Goal: Task Accomplishment & Management: Use online tool/utility

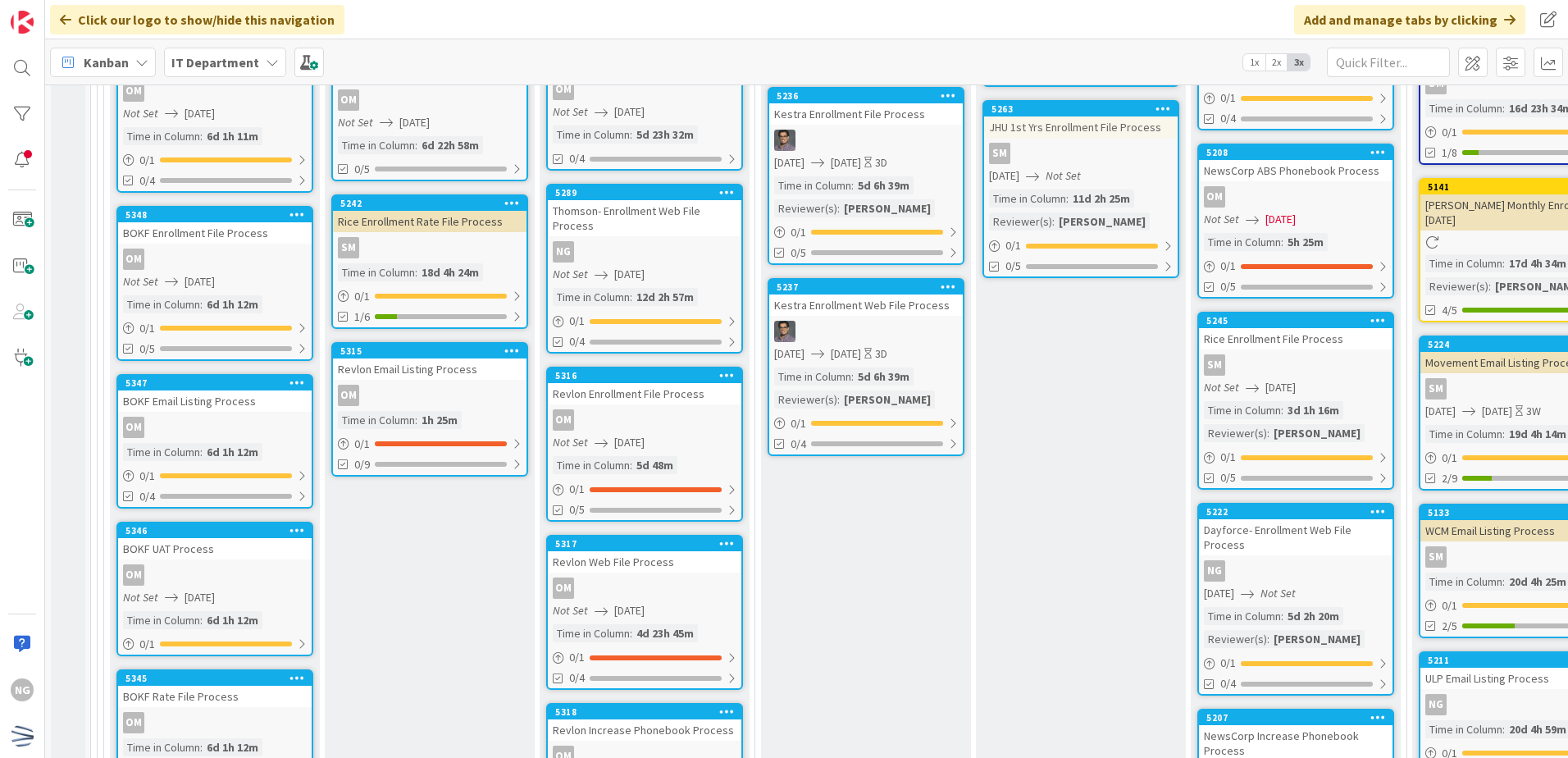
scroll to position [4757, 0]
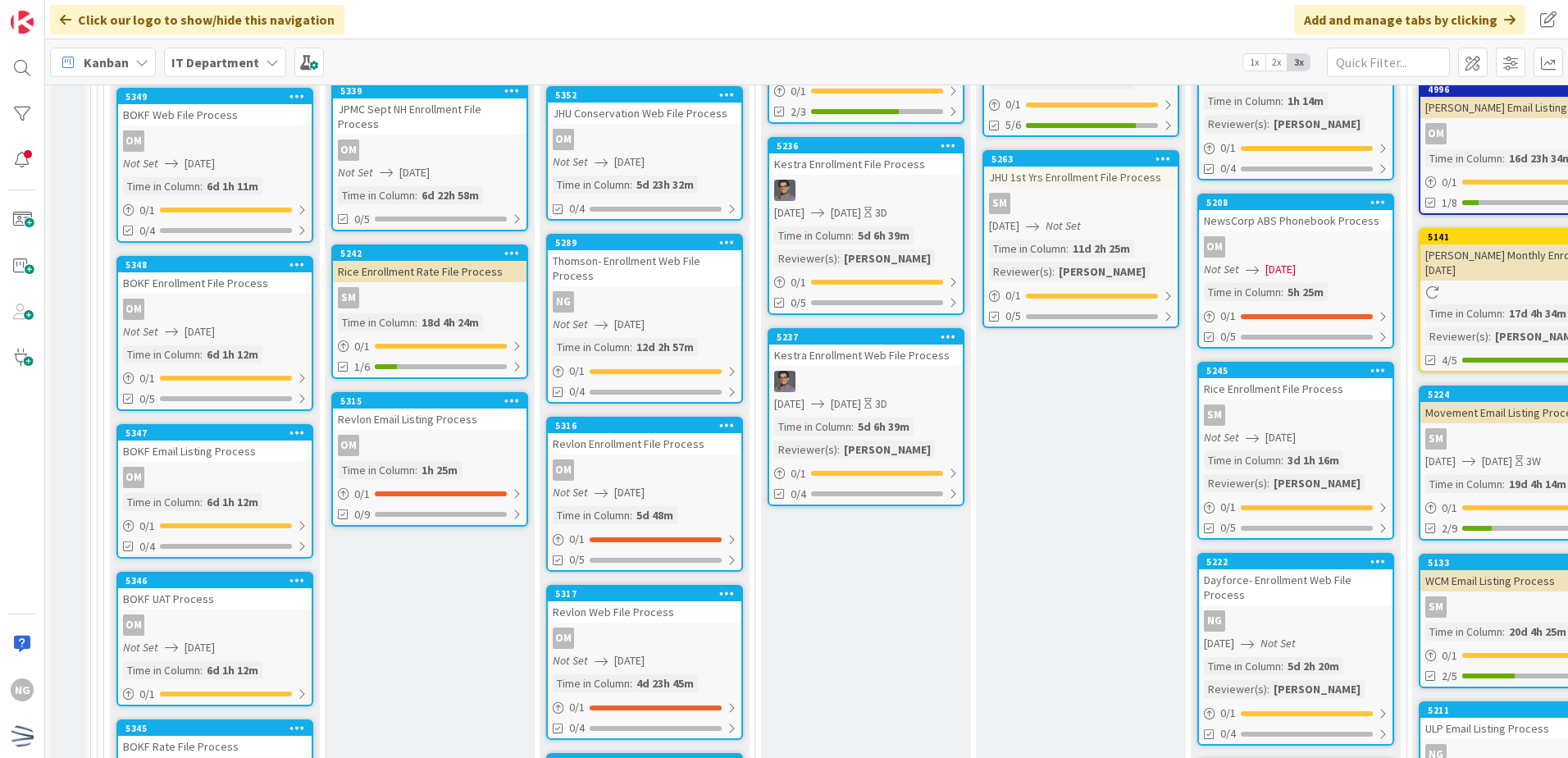
click at [1316, 569] on div "Dayforce- Enrollment Web File Process" at bounding box center [1296, 587] width 194 height 37
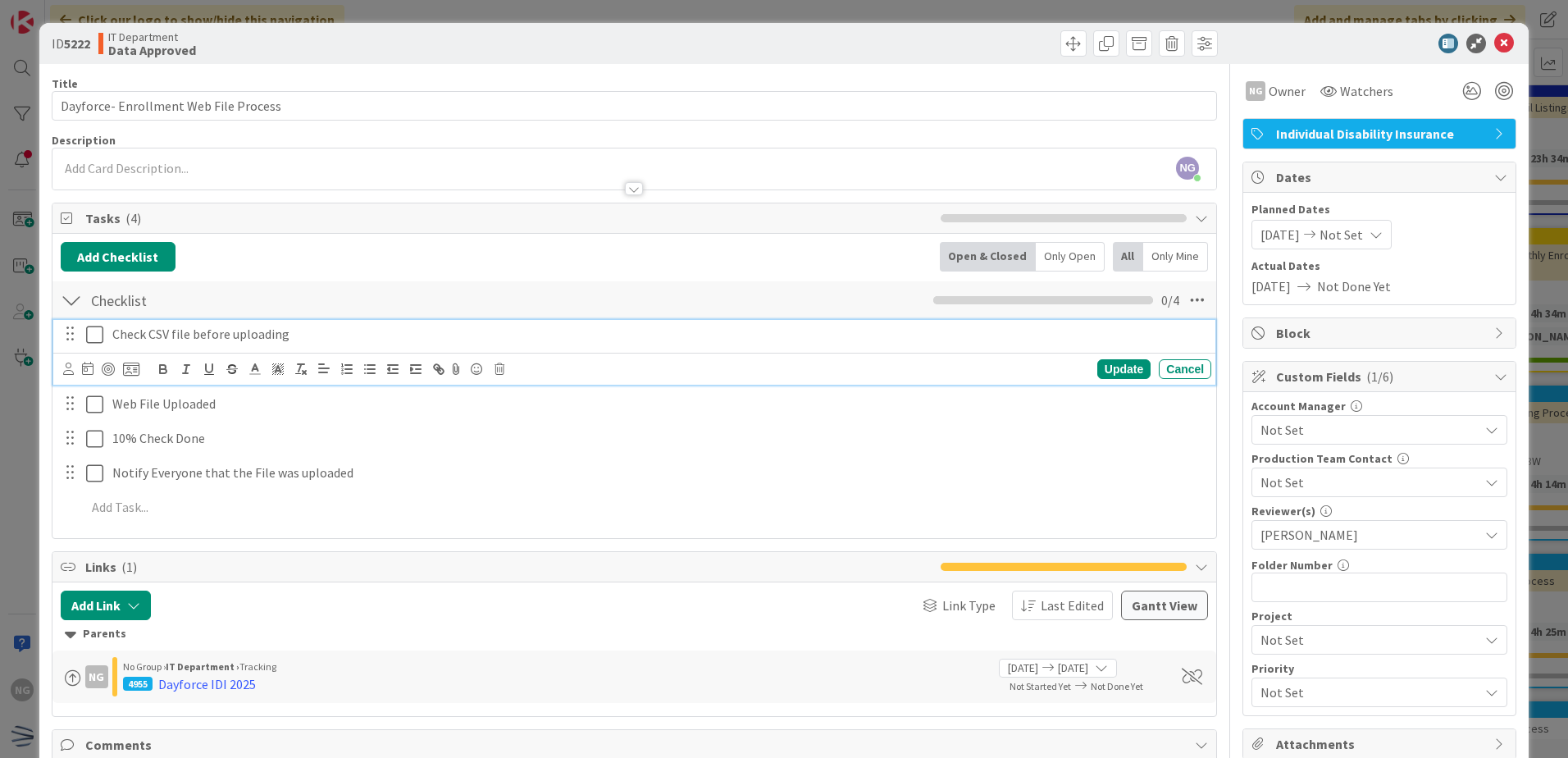
click at [86, 332] on icon at bounding box center [94, 335] width 17 height 20
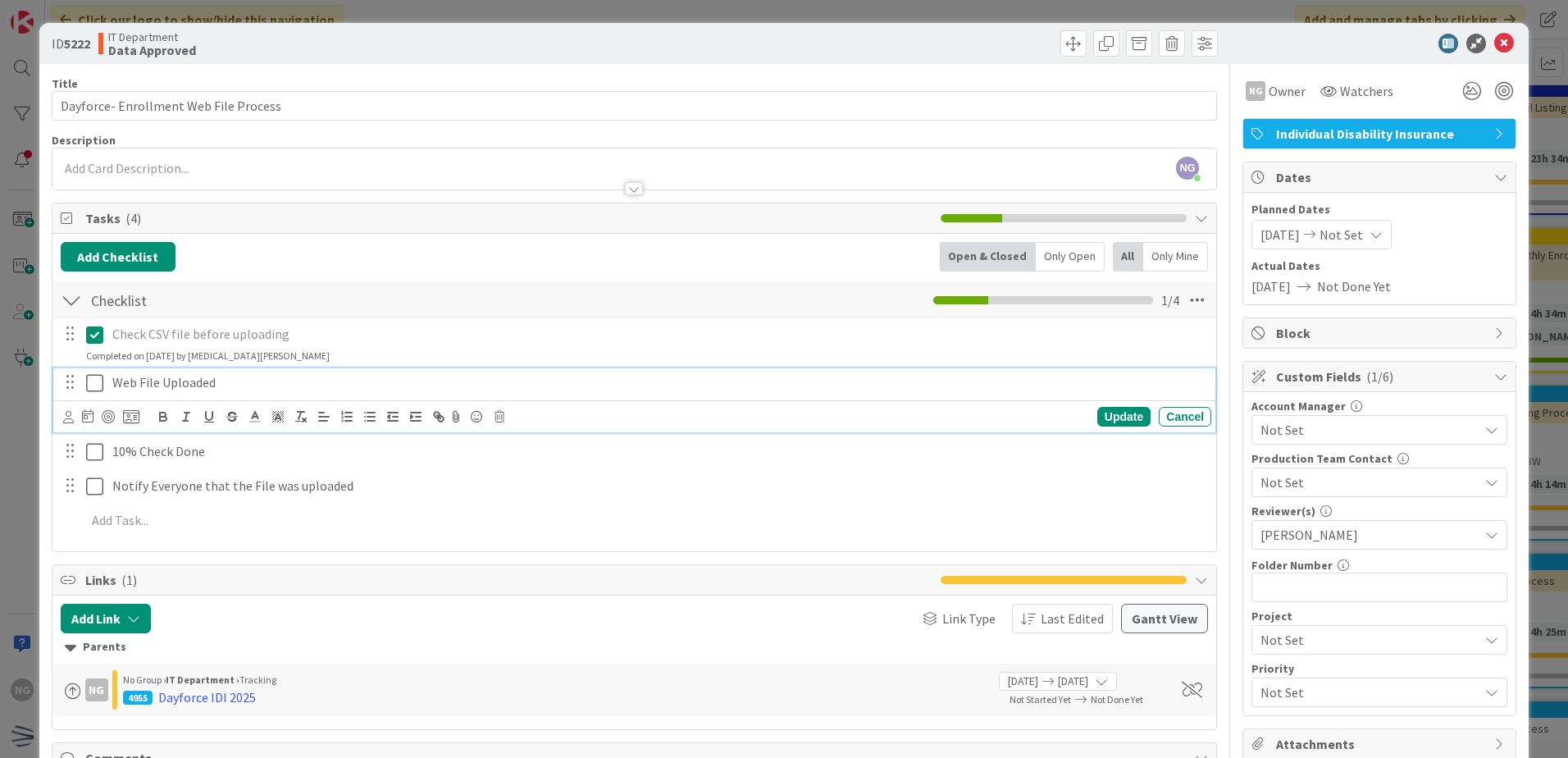
click at [94, 388] on icon at bounding box center [94, 384] width 17 height 20
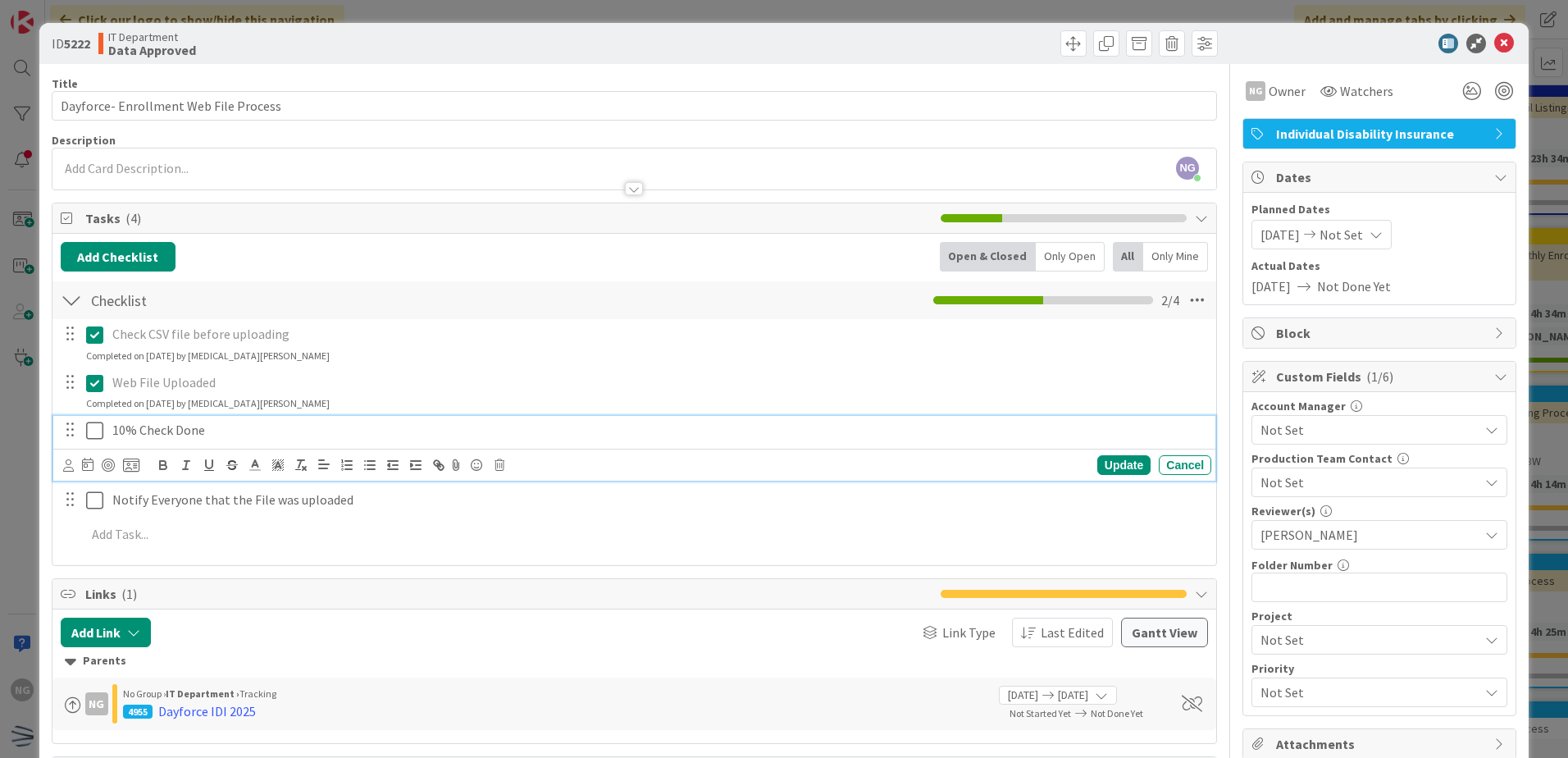
click at [92, 431] on icon at bounding box center [94, 431] width 17 height 20
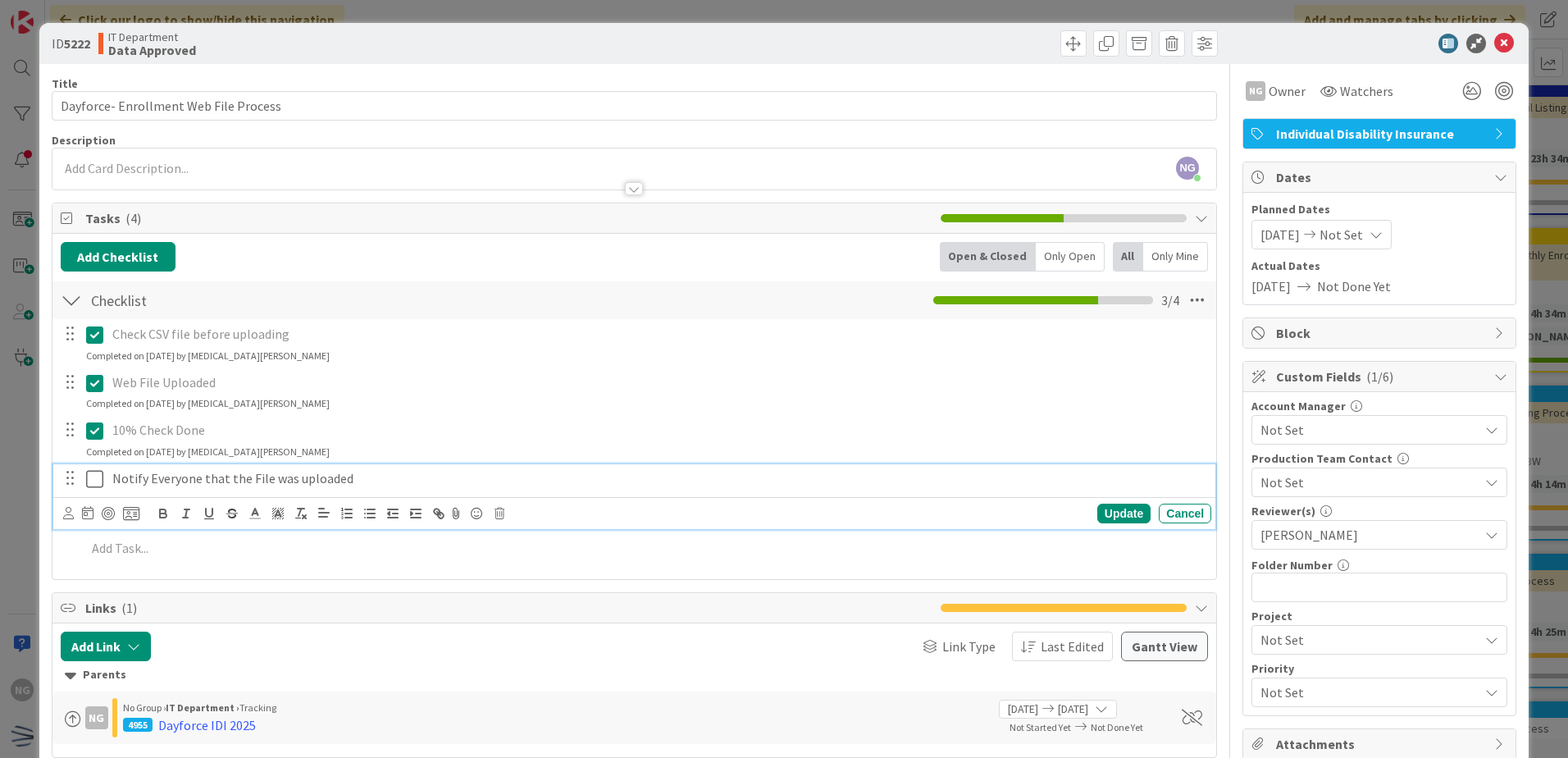
click at [97, 483] on icon at bounding box center [94, 479] width 17 height 20
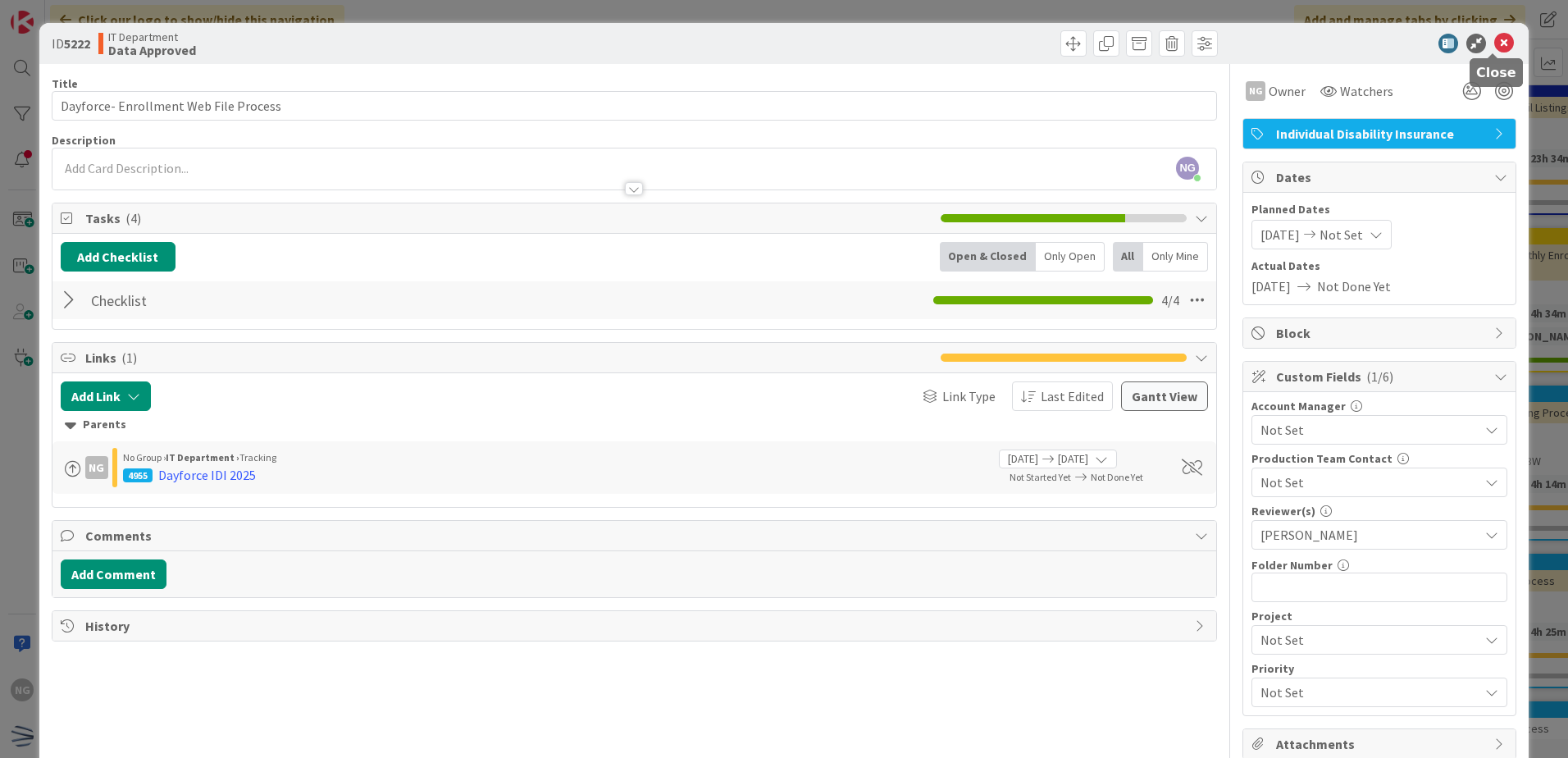
click at [1497, 47] on icon at bounding box center [1504, 44] width 20 height 20
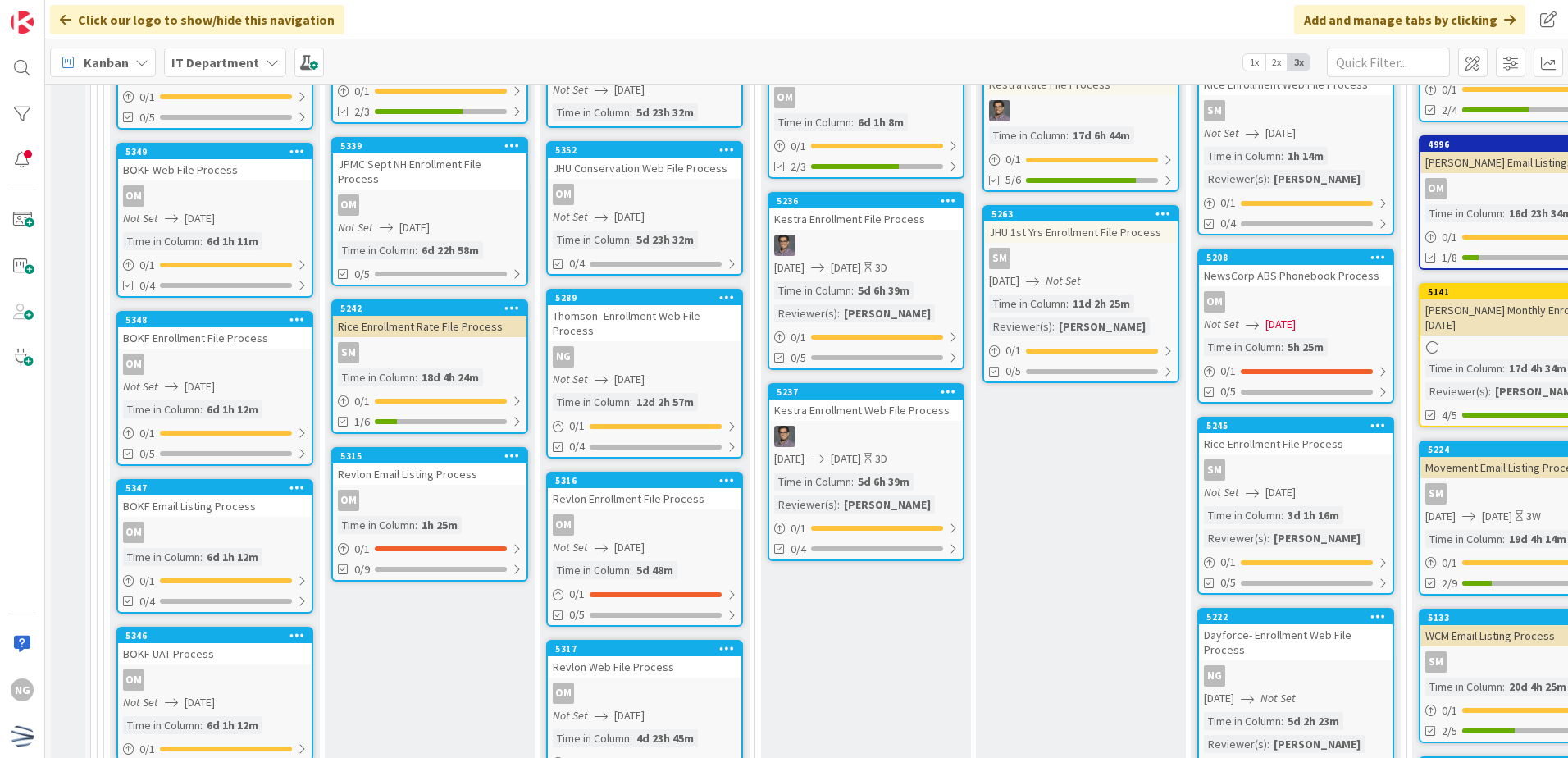
scroll to position [4675, 0]
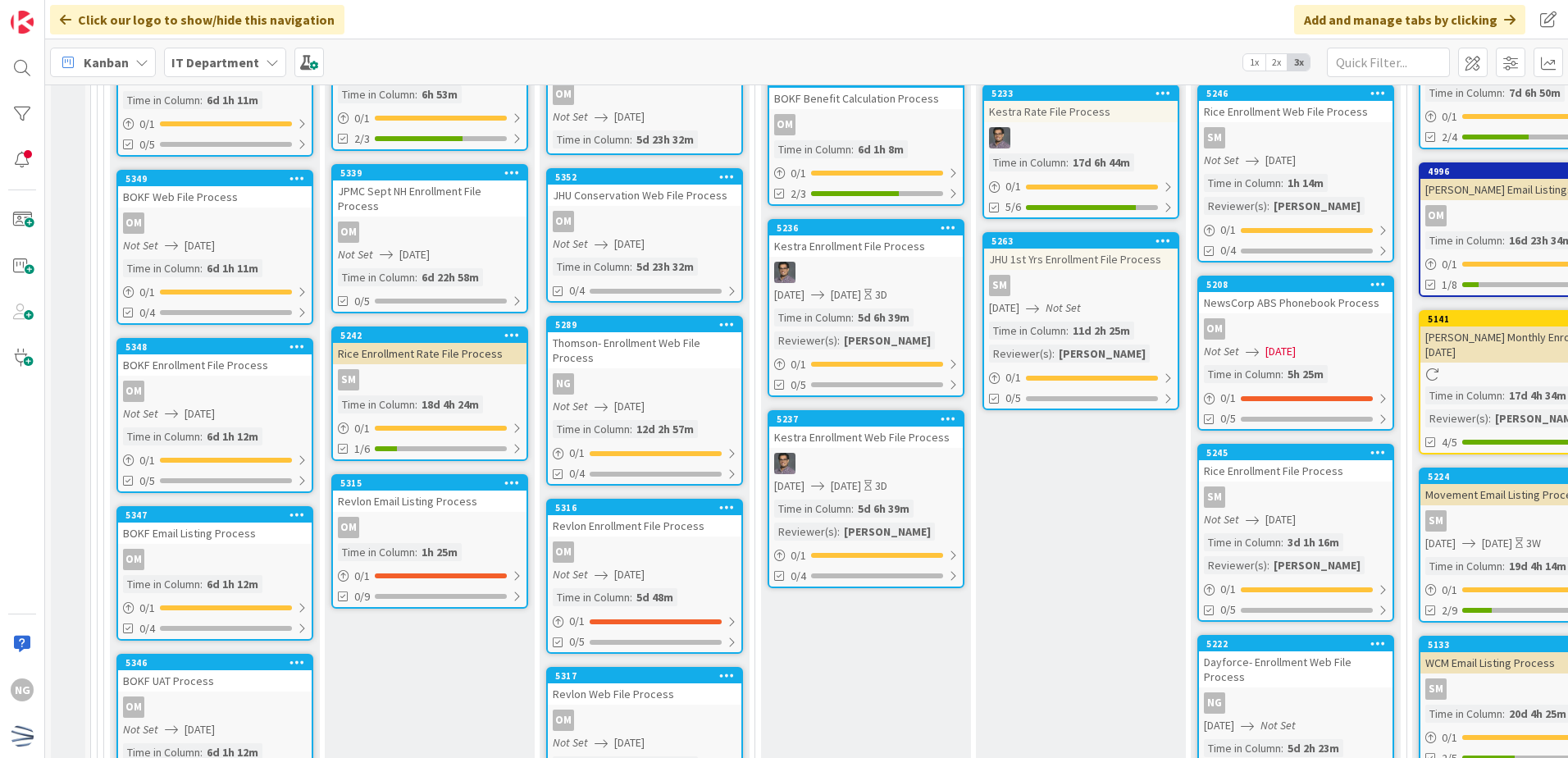
click at [1322, 651] on div "Dayforce- Enrollment Web File Process" at bounding box center [1296, 669] width 194 height 37
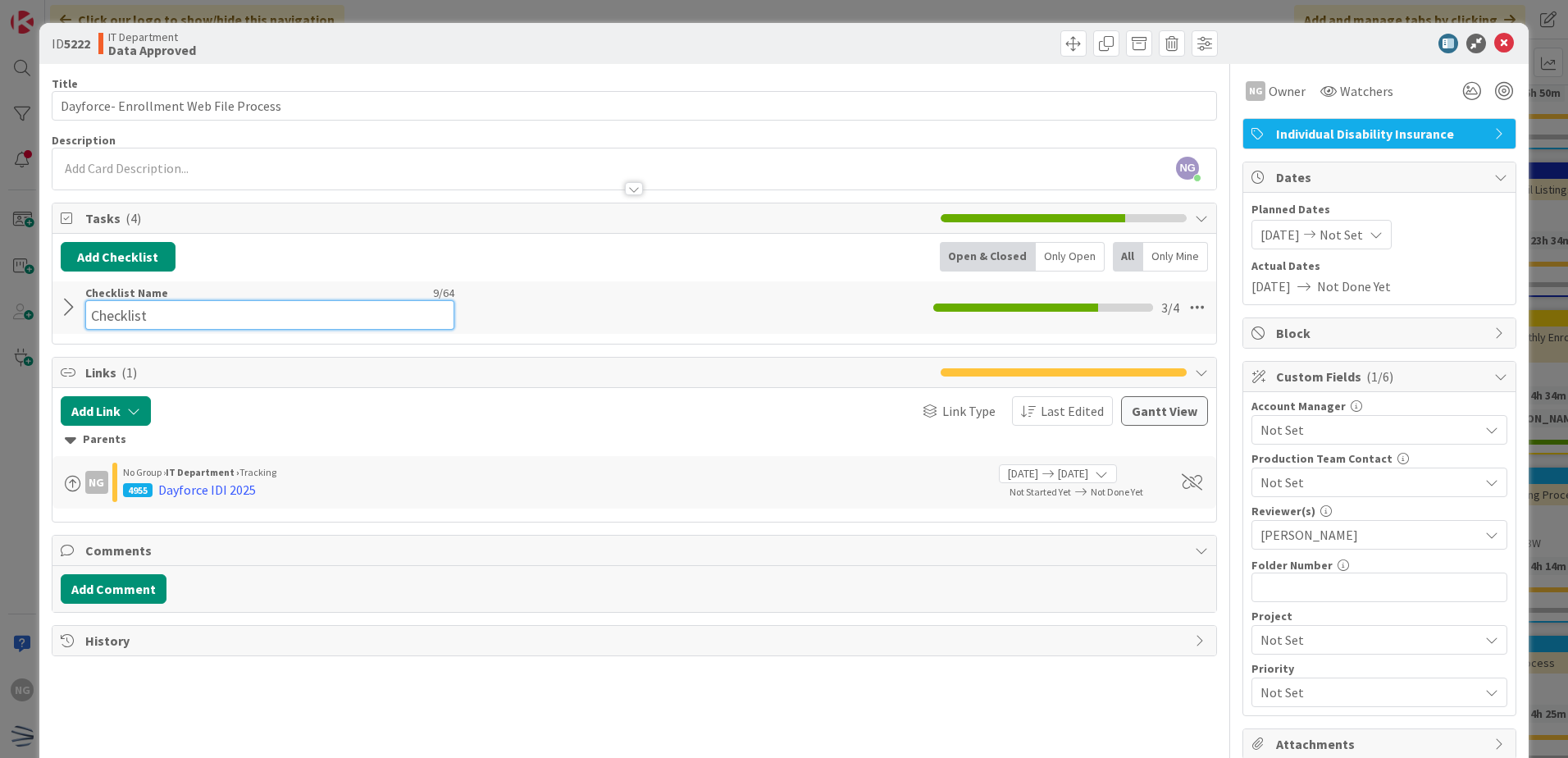
click at [253, 302] on input "Checklist" at bounding box center [269, 315] width 369 height 29
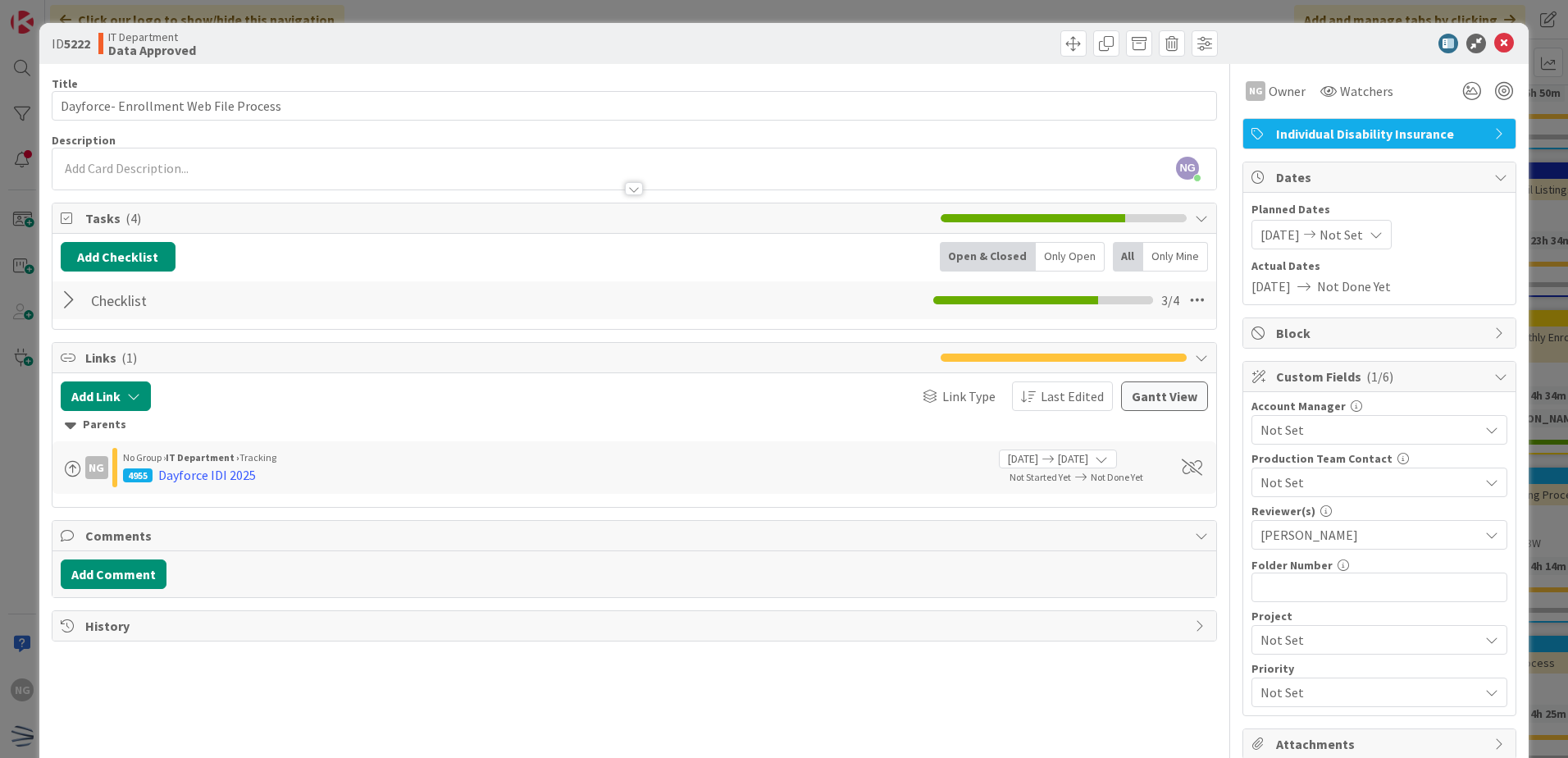
click at [662, 301] on div "Checklist Checklist Name 9 / 64 Checklist 3 / 4" at bounding box center [634, 300] width 1163 height 37
click at [1494, 38] on icon at bounding box center [1504, 44] width 20 height 20
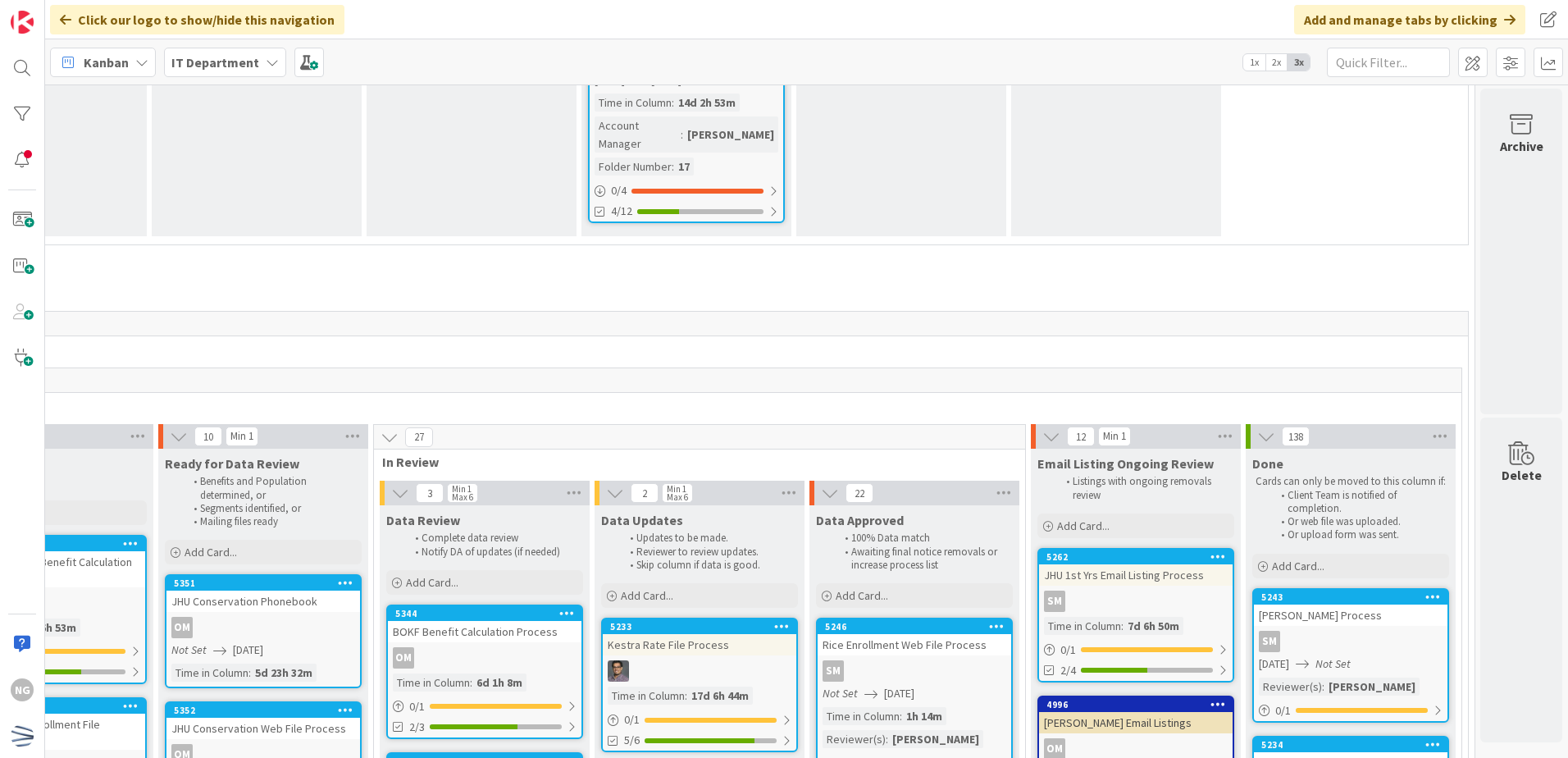
scroll to position [4164, 394]
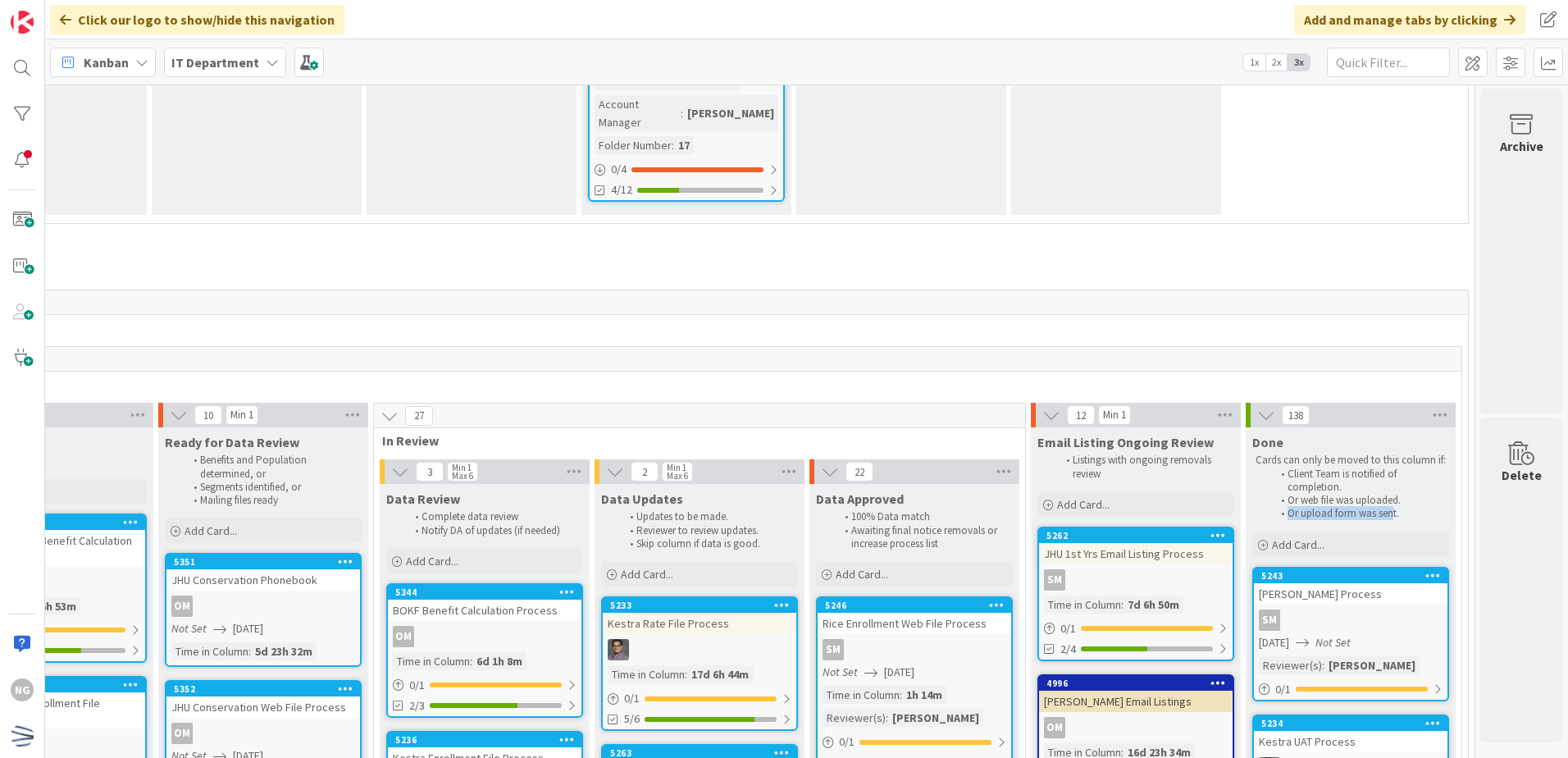
drag, startPoint x: 1277, startPoint y: 351, endPoint x: 1382, endPoint y: 358, distance: 105.2
click at [1382, 450] on div "Cards can only be moved to this column if: Client Team is notified of completio…" at bounding box center [1351, 487] width 197 height 73
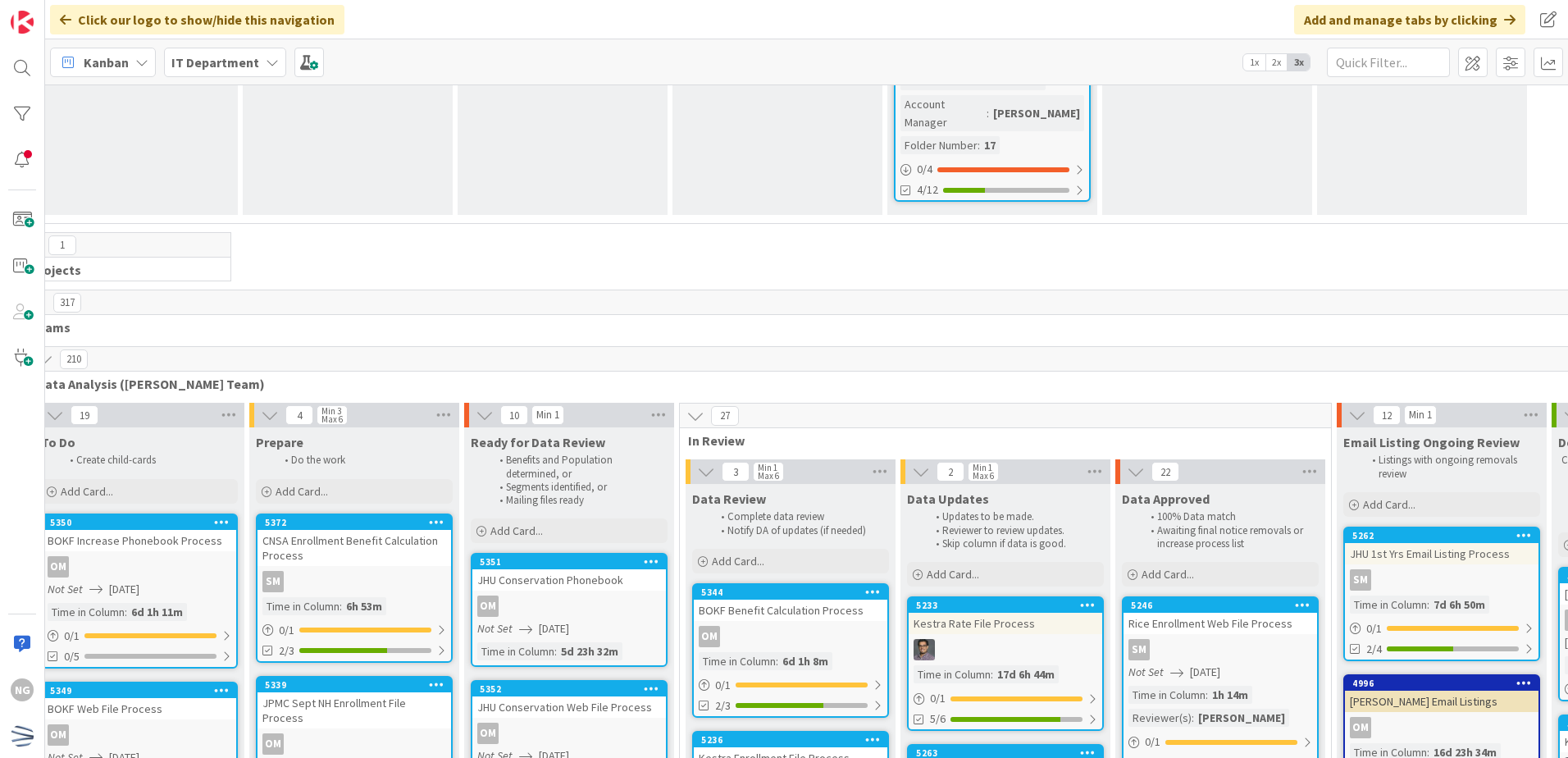
scroll to position [4164, 0]
